Goal: Task Accomplishment & Management: Manage account settings

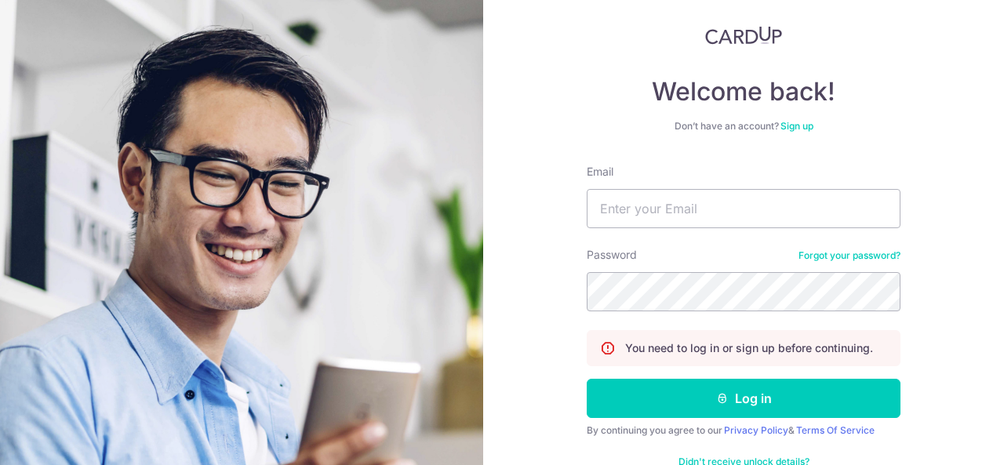
scroll to position [91, 0]
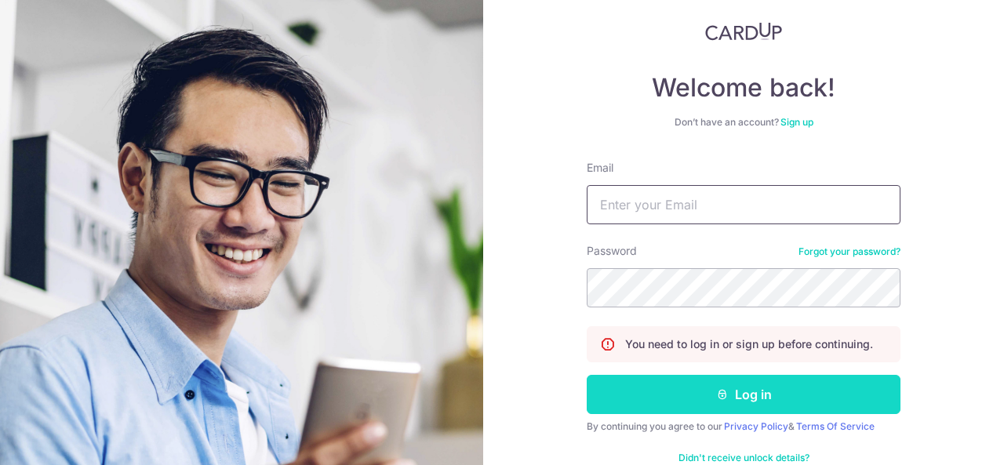
type input "[EMAIL_ADDRESS][DOMAIN_NAME]"
click at [656, 398] on button "Log in" at bounding box center [744, 394] width 314 height 39
